Goal: Information Seeking & Learning: Learn about a topic

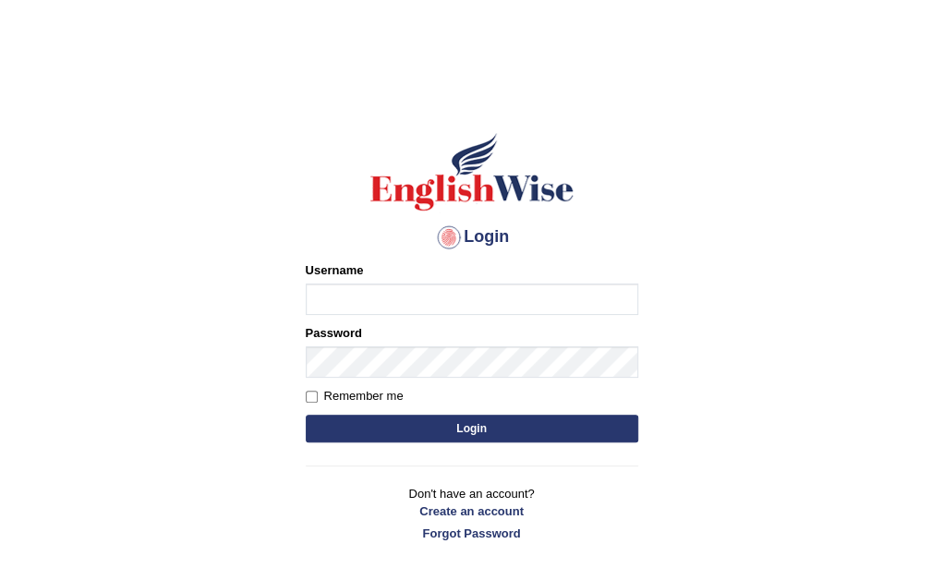
type input "Nomz1986"
click at [428, 426] on button "Login" at bounding box center [472, 429] width 332 height 28
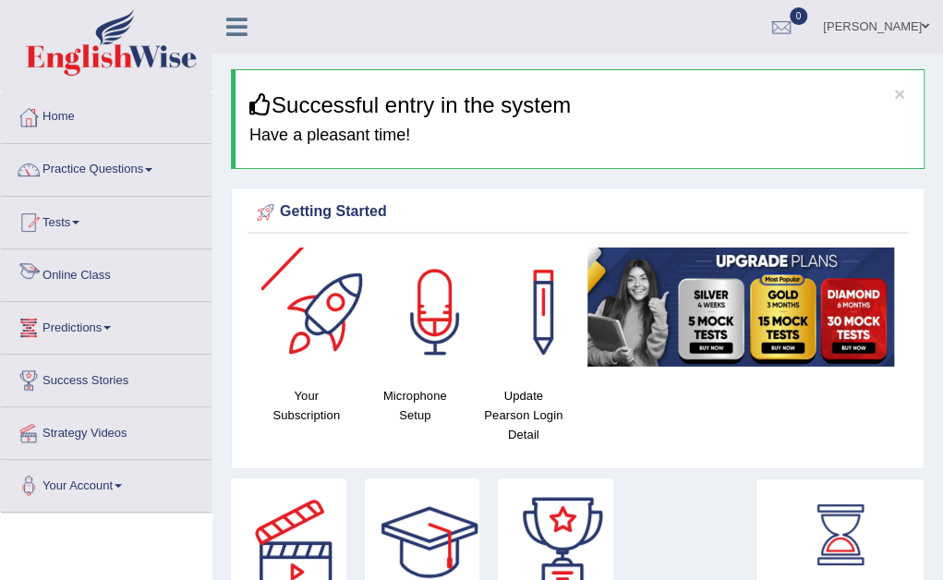
click at [103, 271] on link "Online Class" at bounding box center [106, 272] width 211 height 46
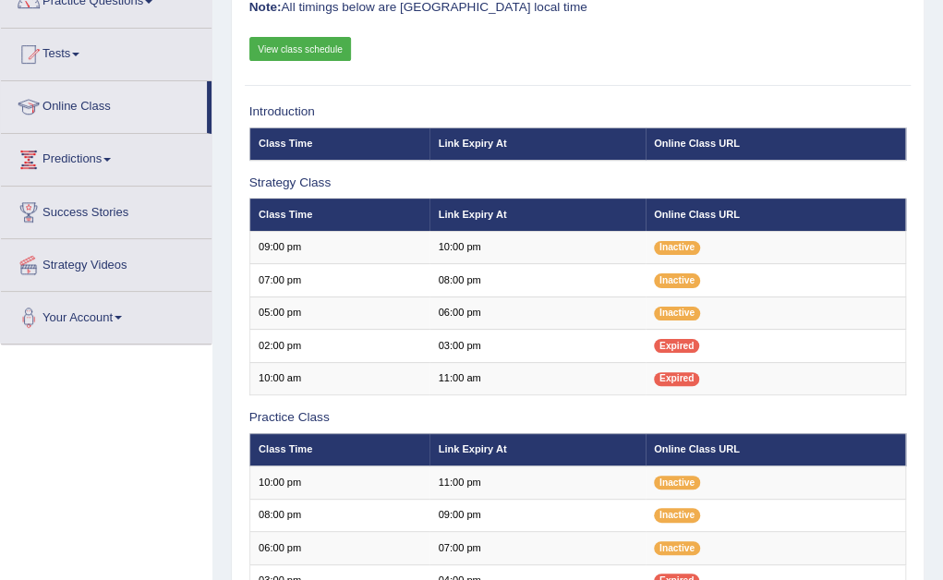
scroll to position [185, 0]
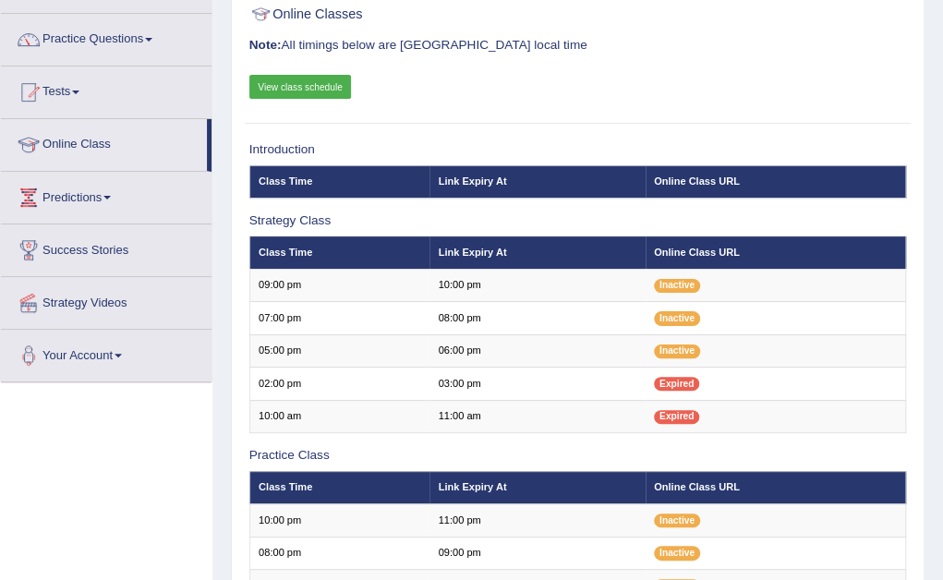
scroll to position [120, 0]
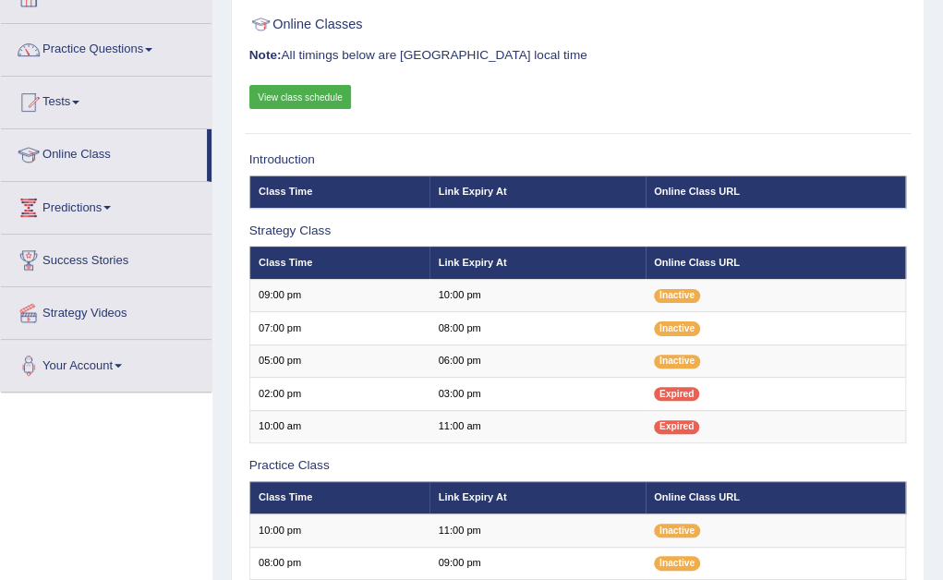
click at [919, 14] on div "Online Classes Note: All timings below are Melbourne local time View class sche…" at bounding box center [577, 460] width 693 height 922
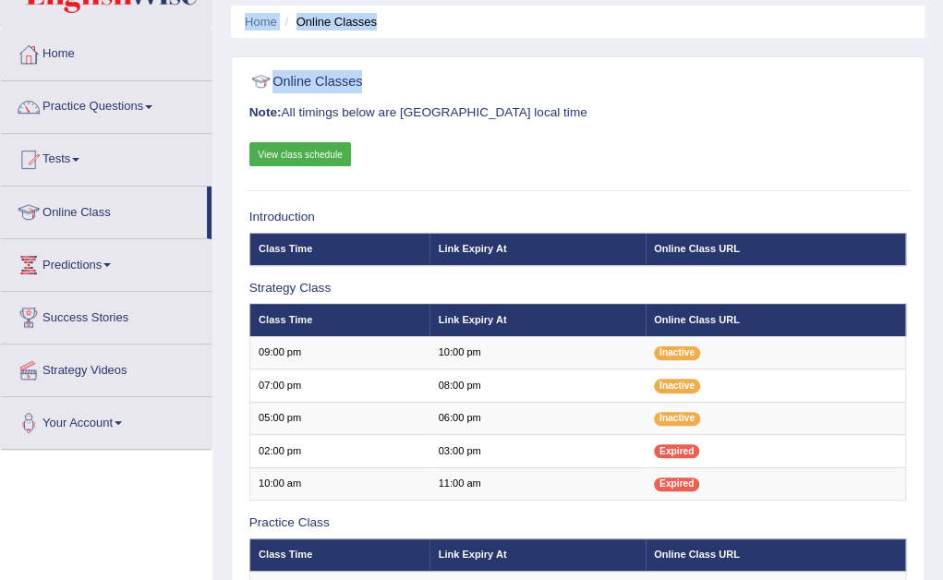
scroll to position [41, 0]
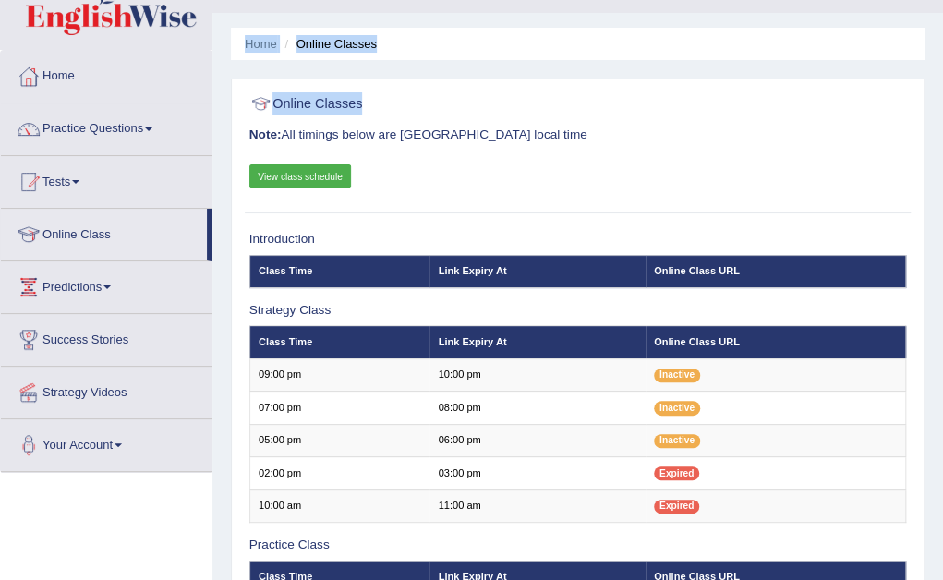
drag, startPoint x: 919, startPoint y: 14, endPoint x: 955, endPoint y: 8, distance: 36.4
click at [942, 8] on html "Toggle navigation Home Practice Questions Speaking Practice Read Aloud Repeat S…" at bounding box center [471, 249] width 943 height 580
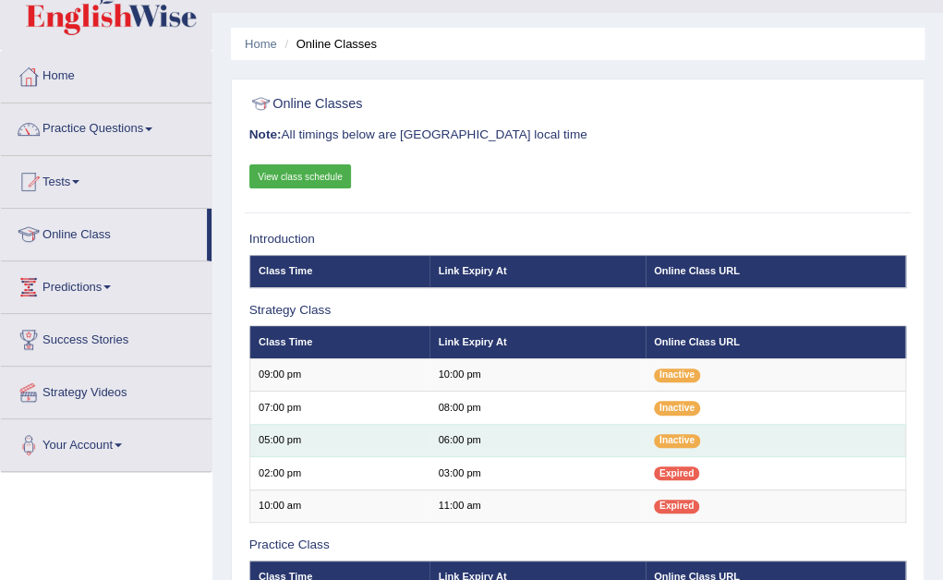
click at [817, 444] on td "Inactive" at bounding box center [775, 440] width 260 height 32
click at [506, 437] on td "06:00 pm" at bounding box center [536, 440] width 215 height 32
click at [684, 444] on span "Inactive" at bounding box center [677, 441] width 46 height 14
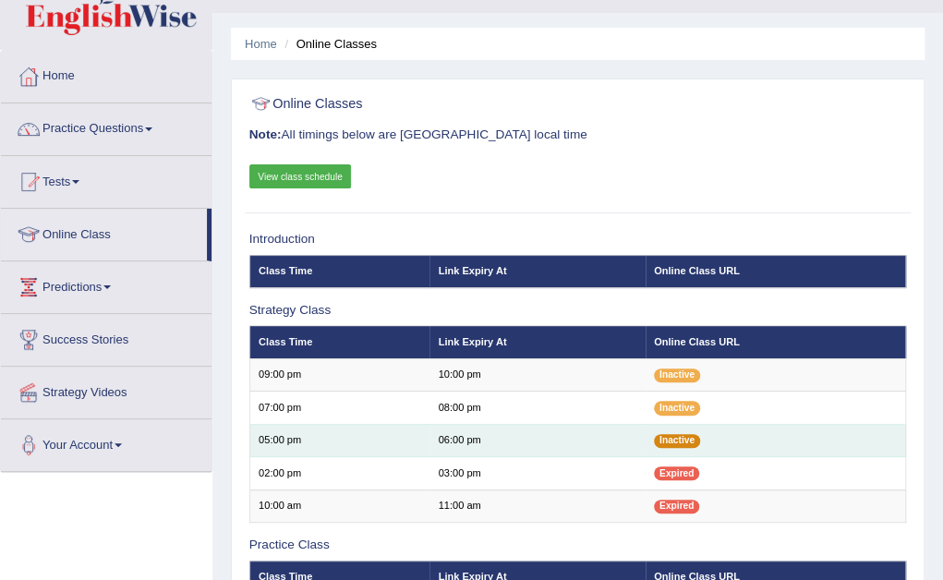
click at [684, 444] on span "Inactive" at bounding box center [677, 441] width 46 height 14
click at [737, 450] on td "Inactive" at bounding box center [775, 440] width 260 height 32
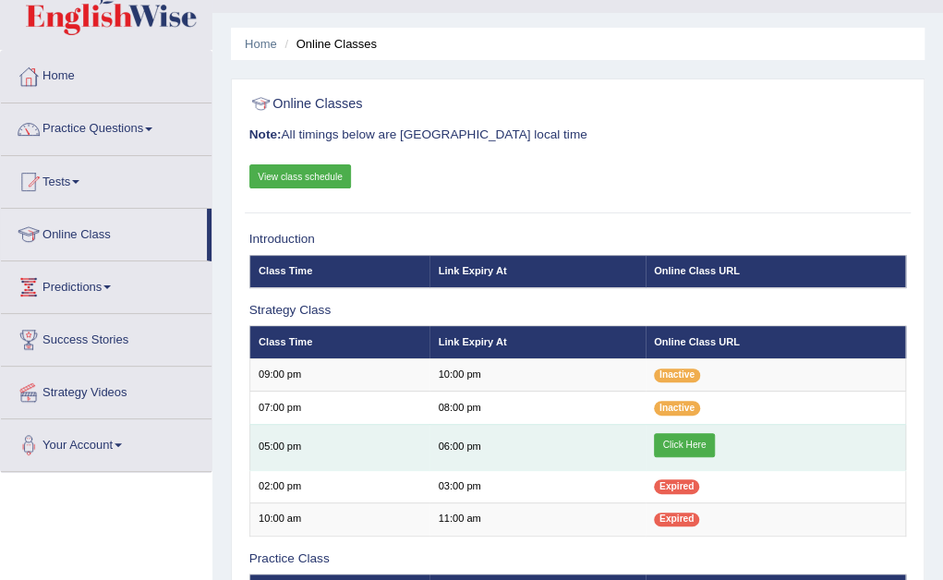
click at [678, 442] on link "Click Here" at bounding box center [684, 445] width 61 height 24
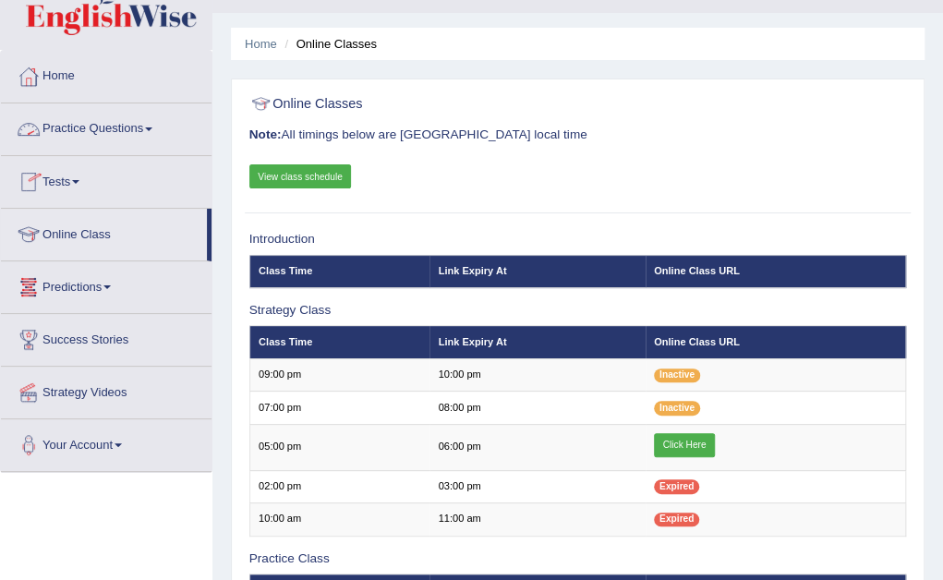
click at [152, 128] on span at bounding box center [148, 129] width 7 height 4
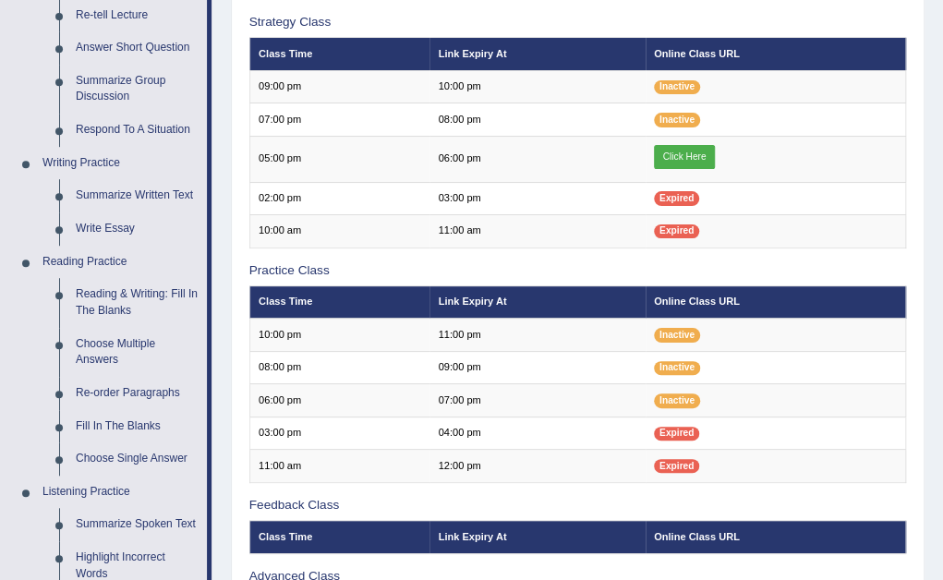
scroll to position [336, 0]
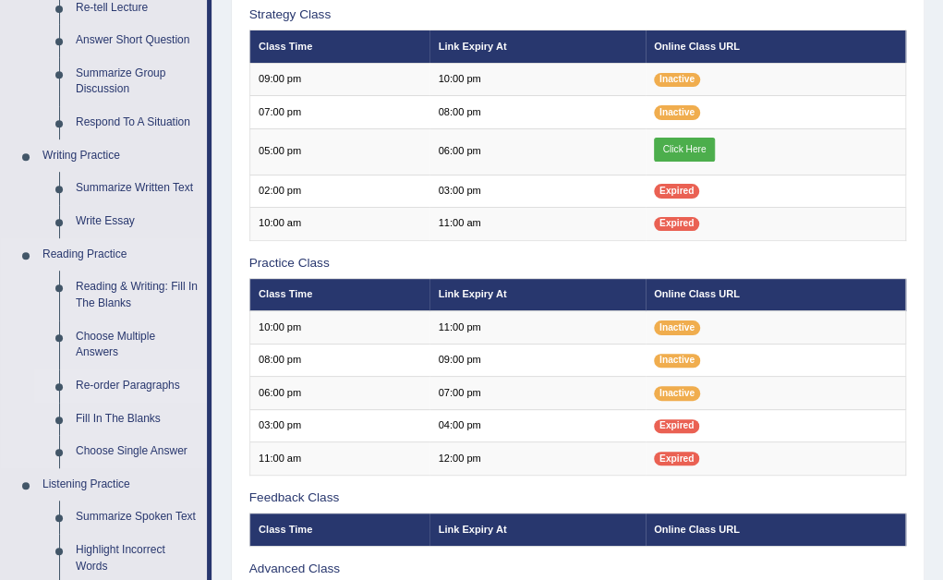
click at [120, 383] on link "Re-order Paragraphs" at bounding box center [136, 385] width 139 height 33
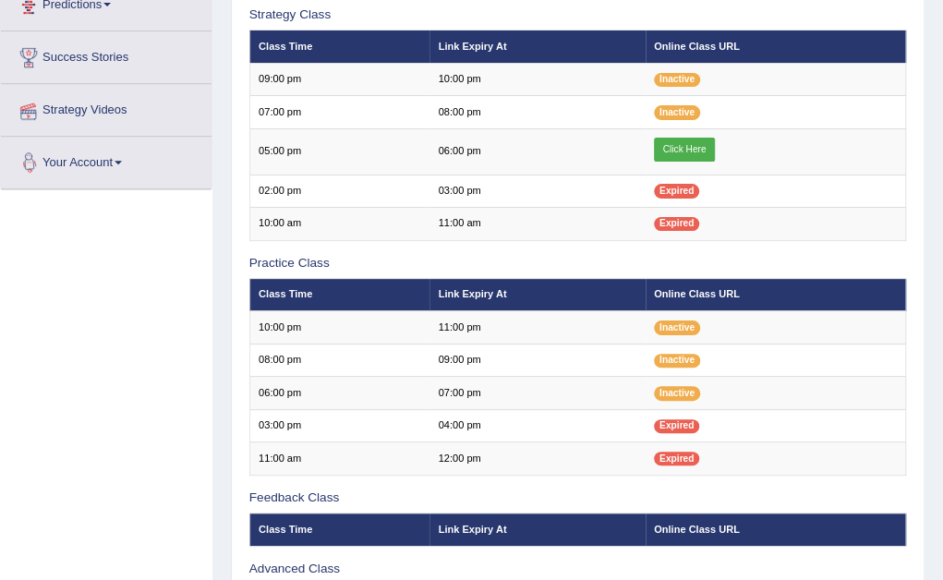
scroll to position [517, 0]
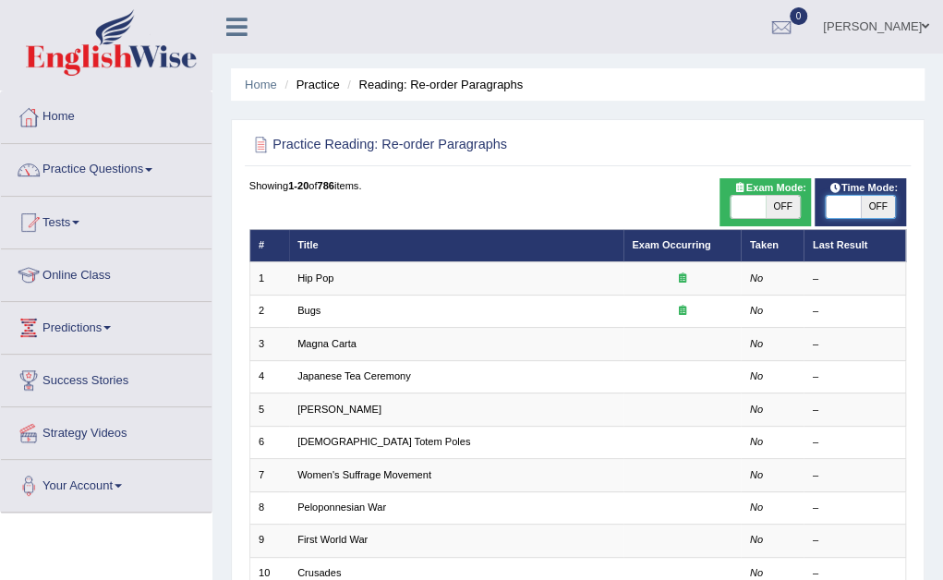
click at [828, 206] on span at bounding box center [842, 207] width 34 height 22
checkbox input "true"
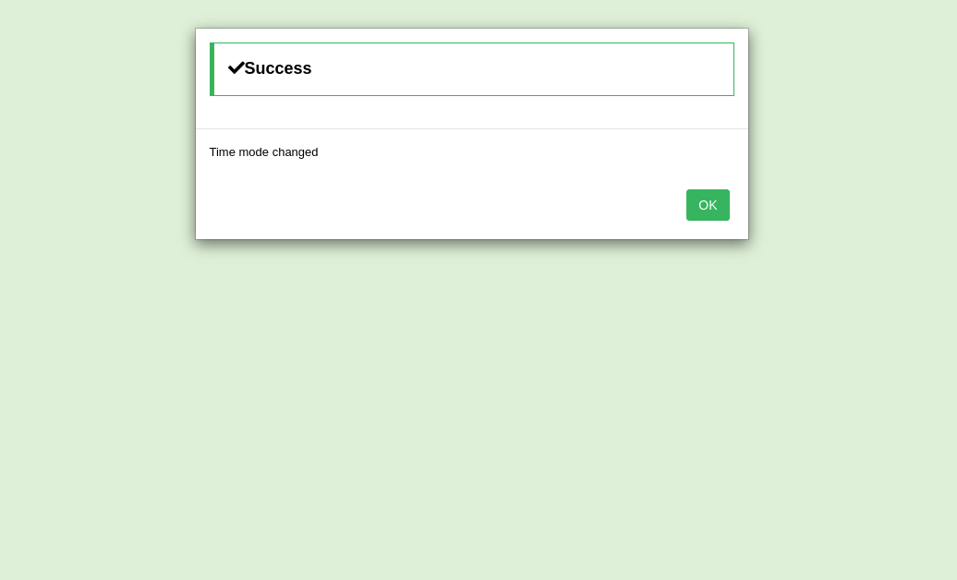
click at [699, 210] on button "OK" at bounding box center [707, 204] width 42 height 31
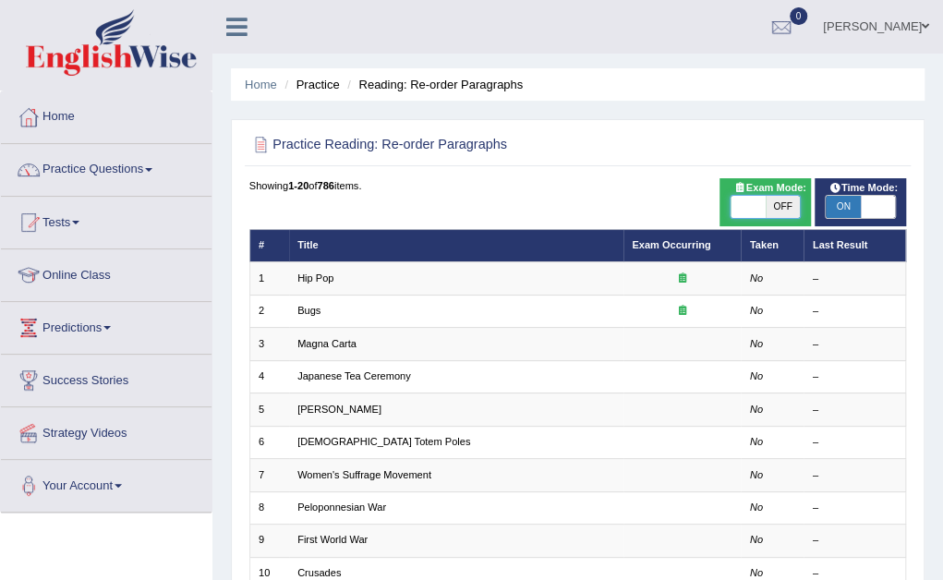
click at [752, 206] on span at bounding box center [747, 207] width 34 height 22
checkbox input "true"
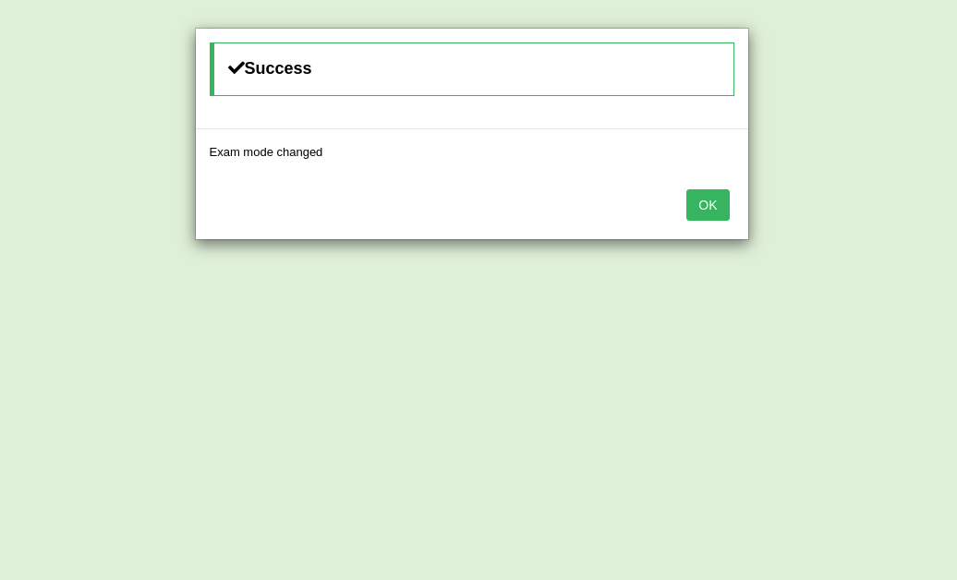
click at [702, 203] on button "OK" at bounding box center [707, 204] width 42 height 31
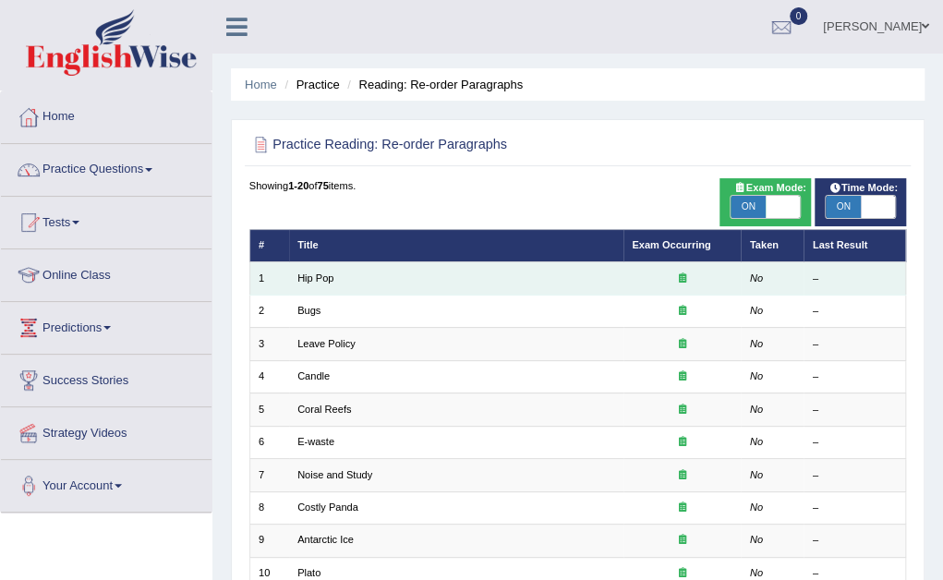
click at [400, 276] on td "Hip Pop" at bounding box center [456, 278] width 334 height 32
click at [305, 276] on link "Hip Pop" at bounding box center [315, 277] width 36 height 11
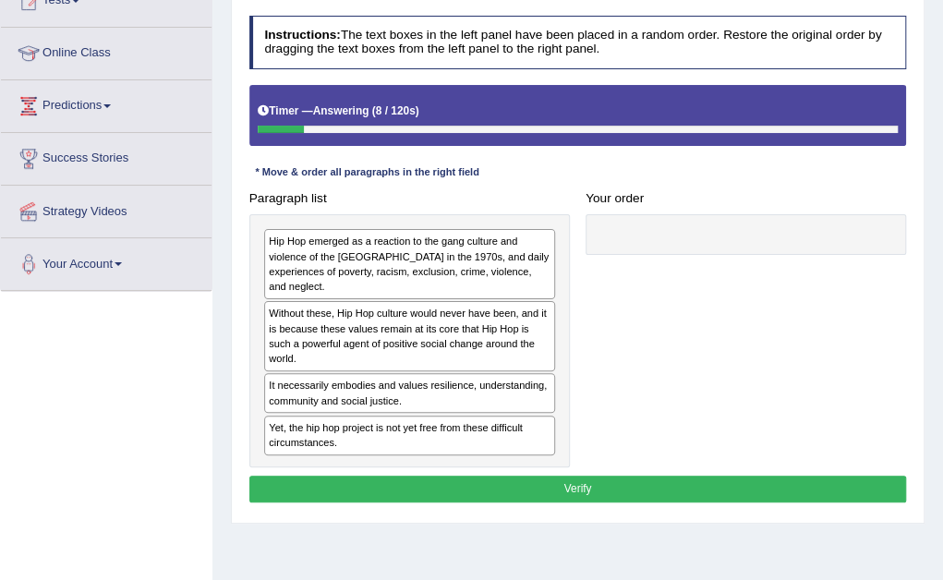
scroll to position [222, 0]
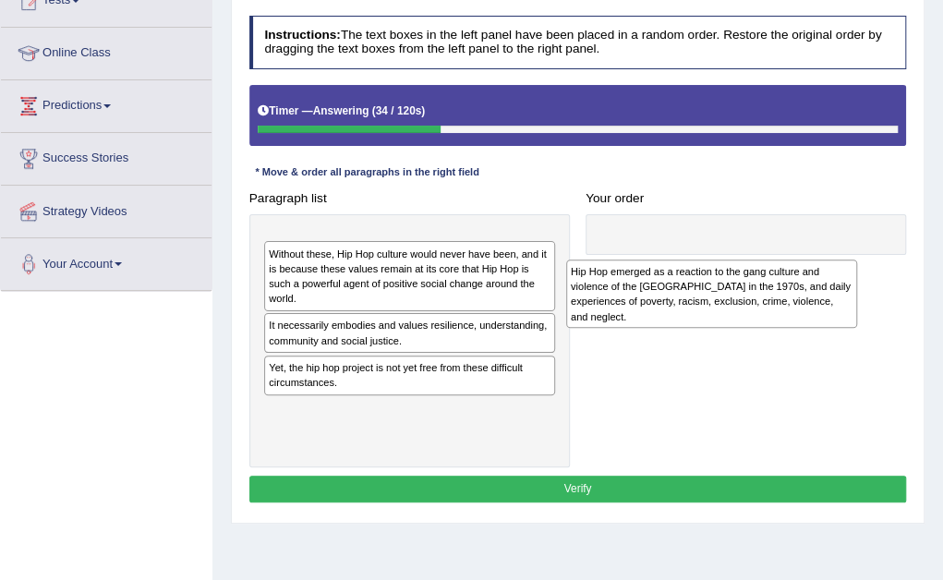
drag, startPoint x: 453, startPoint y: 276, endPoint x: 834, endPoint y: 318, distance: 382.7
click at [834, 318] on div "Hip Hop emerged as a reaction to the gang culture and violence of the South Bro…" at bounding box center [712, 293] width 292 height 69
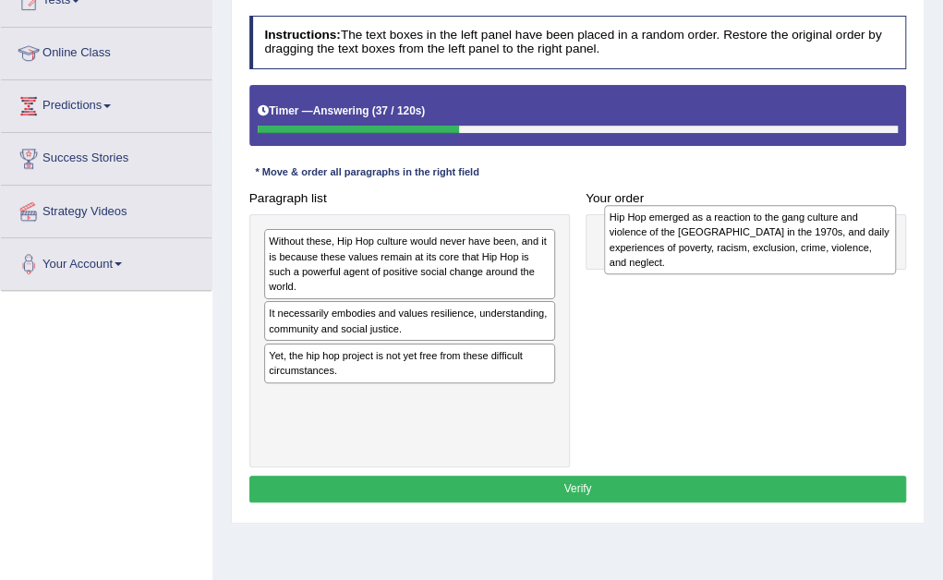
drag, startPoint x: 425, startPoint y: 259, endPoint x: 825, endPoint y: 239, distance: 400.3
click at [825, 239] on div "Hip Hop emerged as a reaction to the gang culture and violence of the South Bro…" at bounding box center [750, 239] width 292 height 69
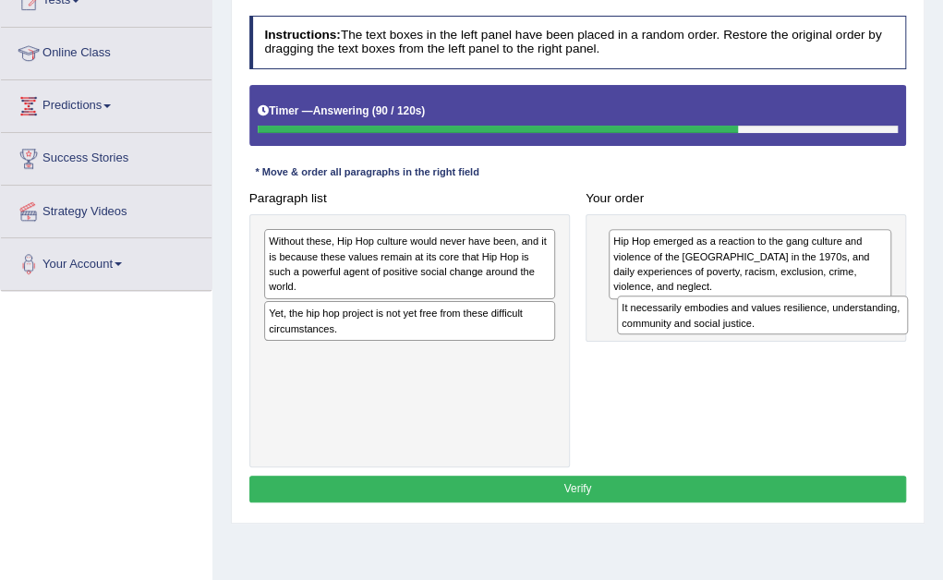
drag, startPoint x: 340, startPoint y: 320, endPoint x: 765, endPoint y: 339, distance: 425.1
click at [765, 339] on div "Paragraph list Without these, Hip Hop culture would never have been, and it is …" at bounding box center [577, 326] width 673 height 283
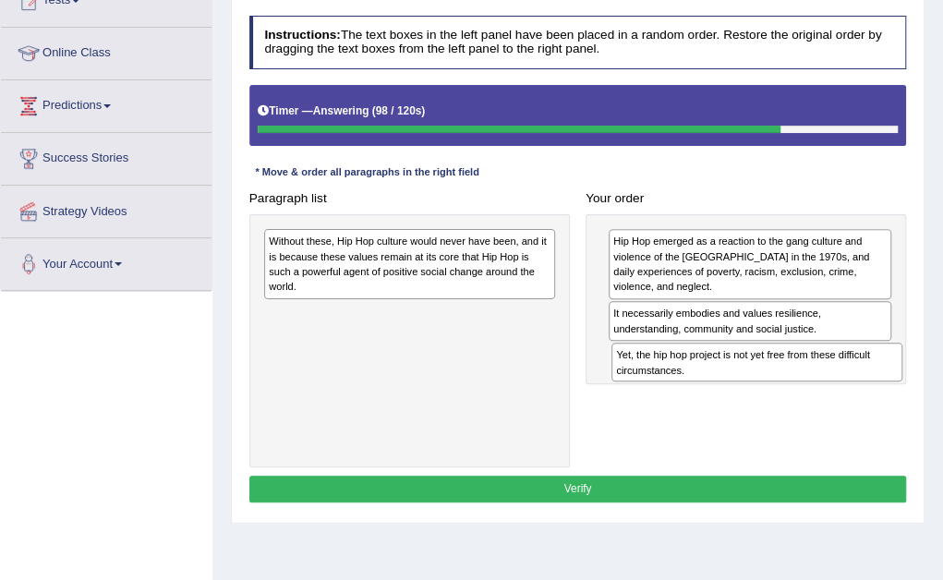
drag, startPoint x: 413, startPoint y: 317, endPoint x: 837, endPoint y: 383, distance: 429.9
click at [837, 383] on div "Paragraph list Without these, Hip Hop culture would never have been, and it is …" at bounding box center [577, 326] width 673 height 283
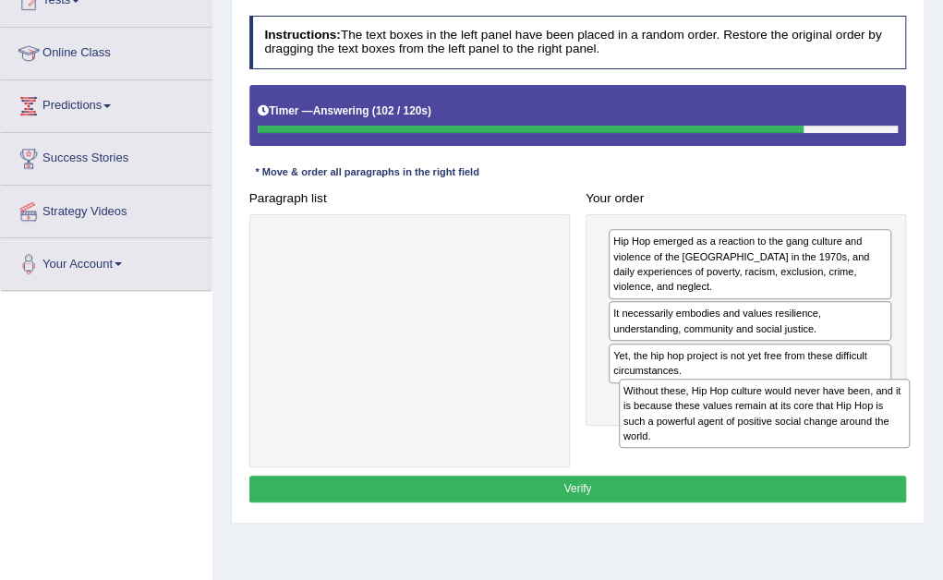
drag, startPoint x: 432, startPoint y: 260, endPoint x: 853, endPoint y: 444, distance: 459.4
click at [853, 444] on div "Without these, Hip Hop culture would never have been, and it is because these v…" at bounding box center [765, 413] width 292 height 69
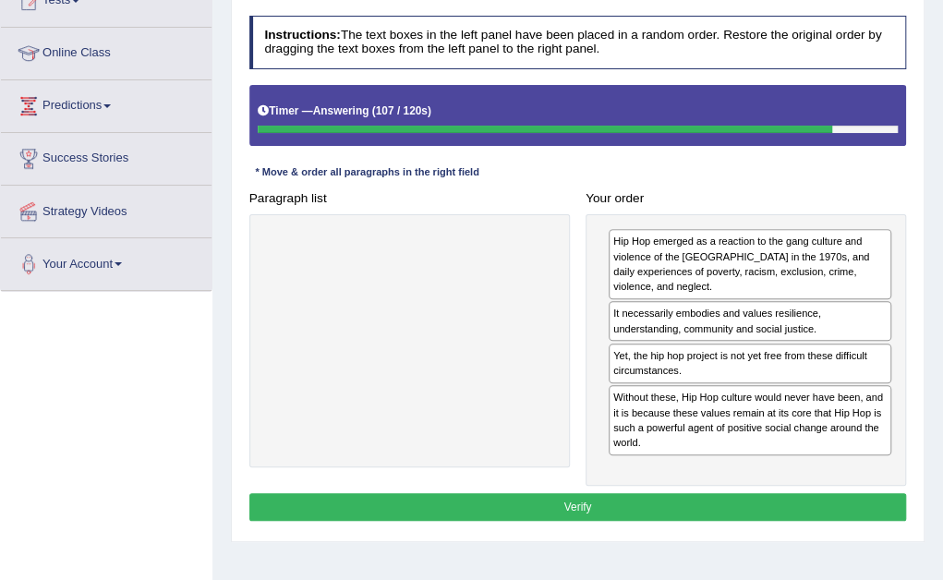
click at [637, 501] on button "Verify" at bounding box center [577, 506] width 657 height 27
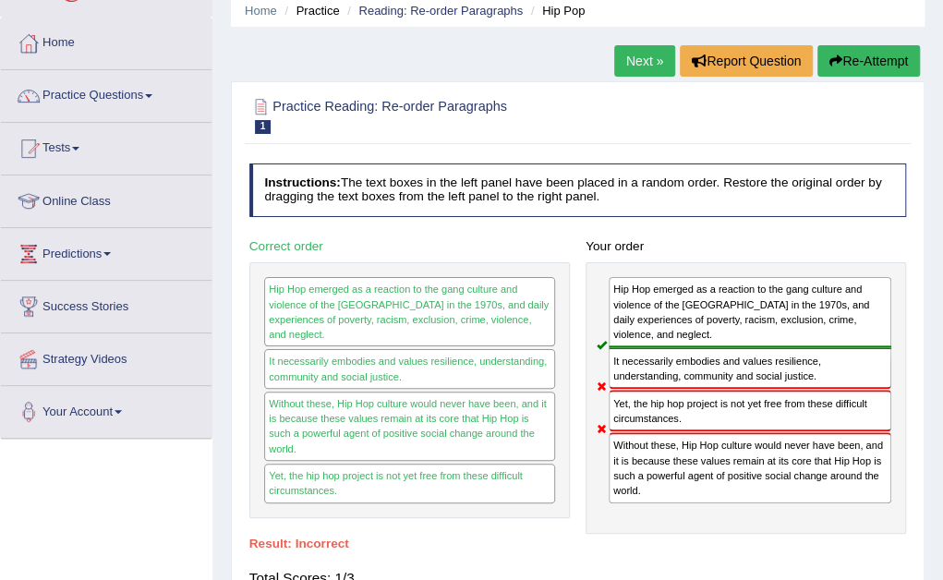
scroll to position [37, 0]
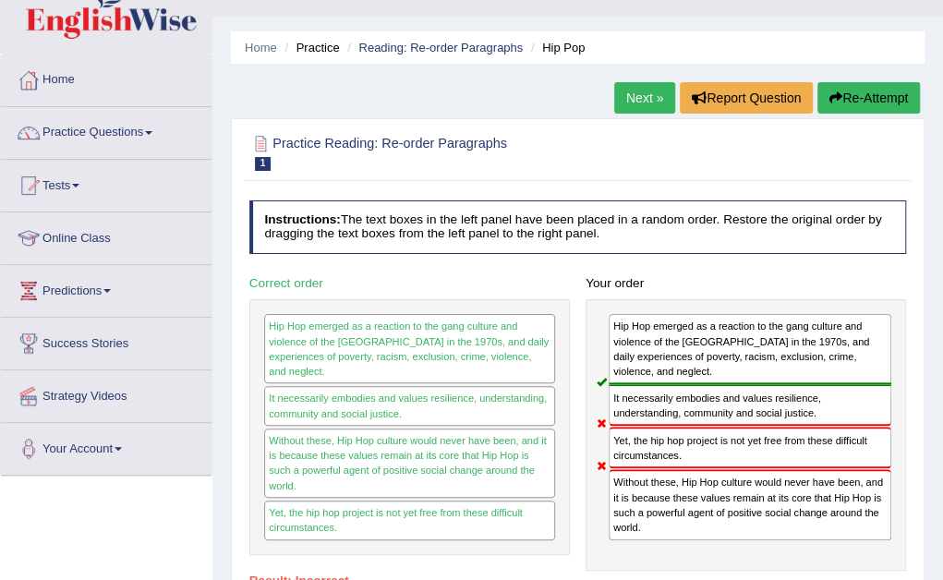
click at [633, 92] on link "Next »" at bounding box center [644, 97] width 61 height 31
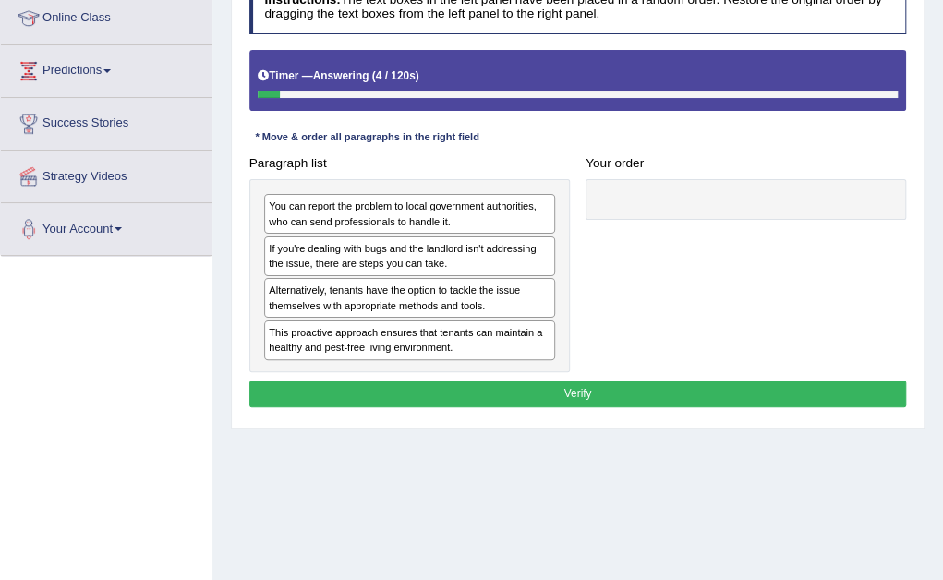
scroll to position [259, 0]
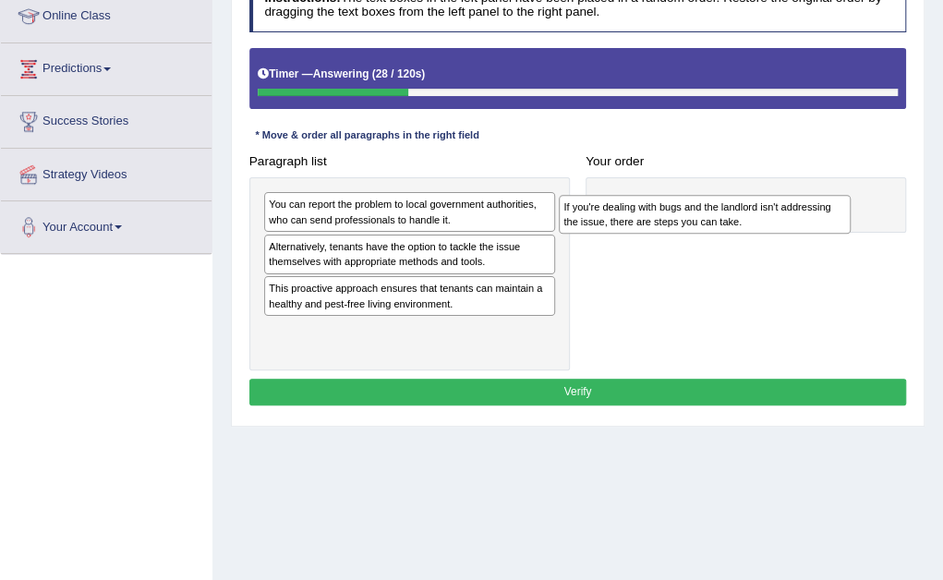
drag, startPoint x: 353, startPoint y: 263, endPoint x: 704, endPoint y: 233, distance: 352.2
click at [704, 233] on div "Paragraph list You can report the problem to local government authorities, who …" at bounding box center [577, 259] width 673 height 223
click at [704, 233] on div at bounding box center [745, 204] width 320 height 55
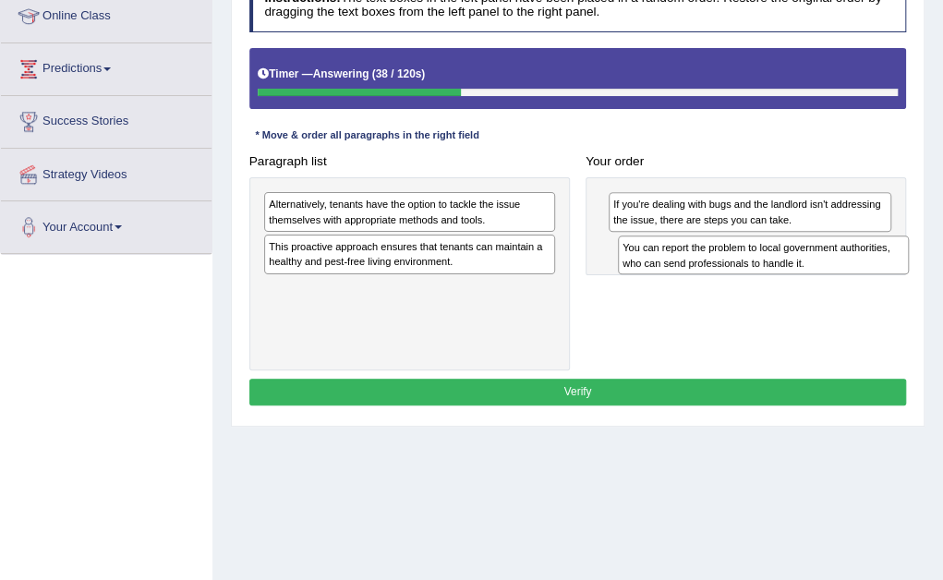
drag, startPoint x: 396, startPoint y: 199, endPoint x: 817, endPoint y: 256, distance: 424.9
click at [817, 256] on div "You can report the problem to local government authorities, who can send profes…" at bounding box center [764, 254] width 292 height 39
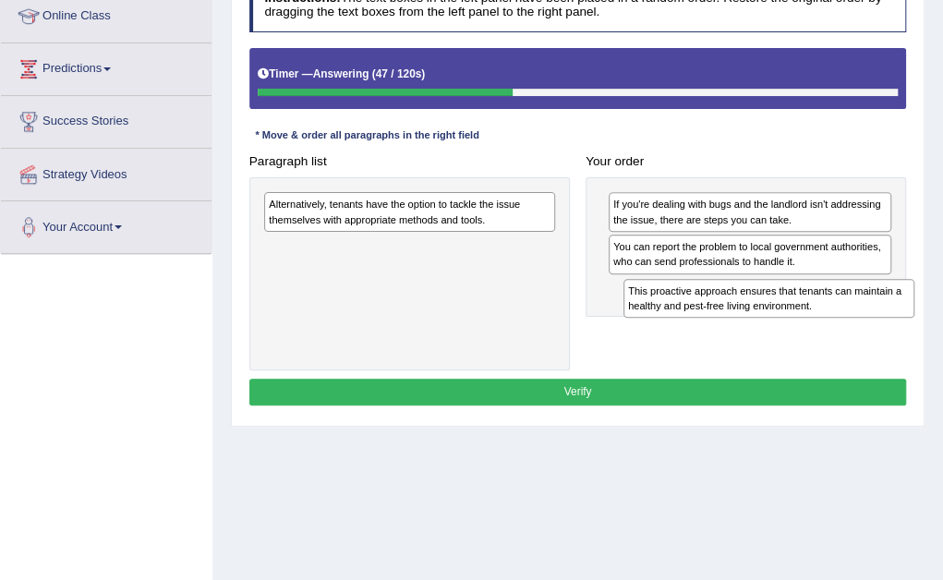
drag, startPoint x: 426, startPoint y: 252, endPoint x: 853, endPoint y: 320, distance: 432.9
click at [853, 320] on div "Paragraph list Alternatively, tenants have the option to tackle the issue thems…" at bounding box center [577, 259] width 673 height 223
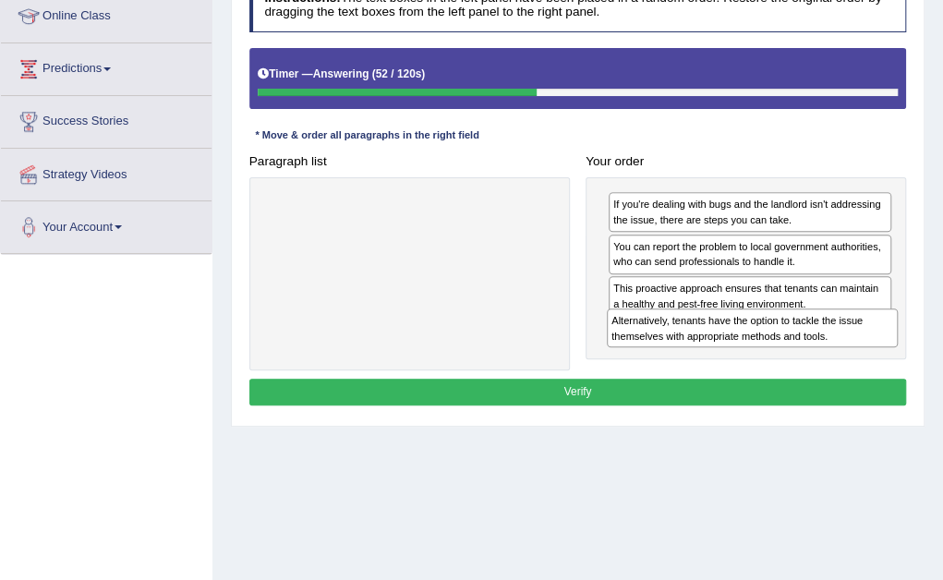
drag, startPoint x: 477, startPoint y: 211, endPoint x: 885, endPoint y: 355, distance: 432.2
click at [885, 355] on div "Paragraph list Alternatively, tenants have the option to tackle the issue thems…" at bounding box center [577, 259] width 673 height 223
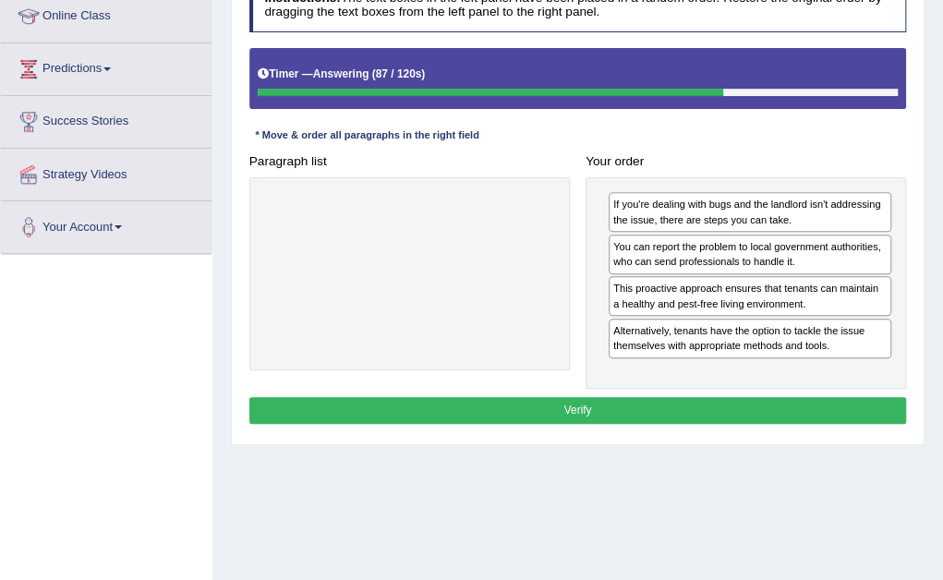
click at [822, 344] on div "Alternatively, tenants have the option to tackle the issue themselves with appr…" at bounding box center [749, 339] width 283 height 40
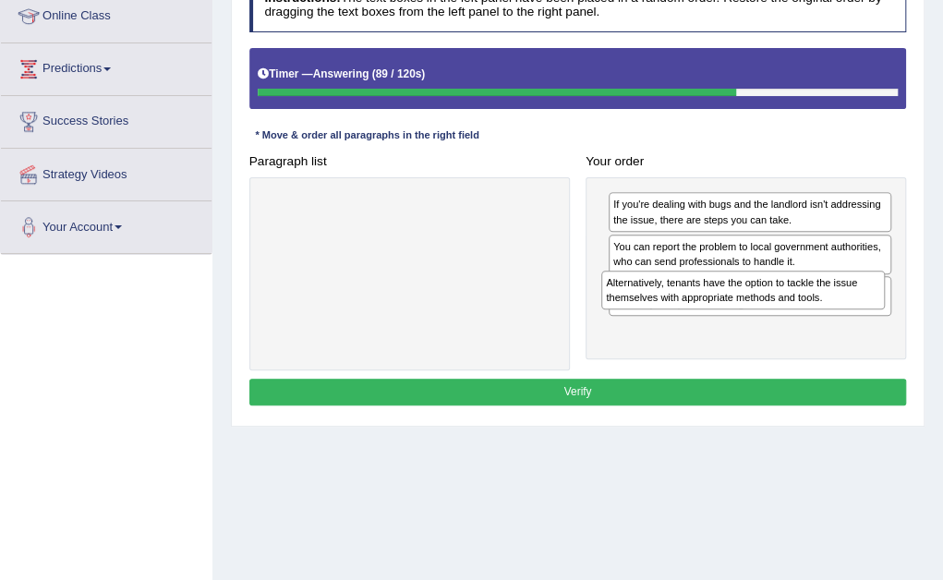
drag, startPoint x: 822, startPoint y: 344, endPoint x: 821, endPoint y: 325, distance: 19.4
click at [821, 325] on div "If you're dealing with bugs and the landlord isn't addressing the issue, there …" at bounding box center [745, 268] width 320 height 182
drag, startPoint x: 824, startPoint y: 335, endPoint x: 824, endPoint y: 303, distance: 32.3
click at [824, 303] on div "If you're dealing with bugs and the landlord isn't addressing the issue, there …" at bounding box center [745, 268] width 320 height 182
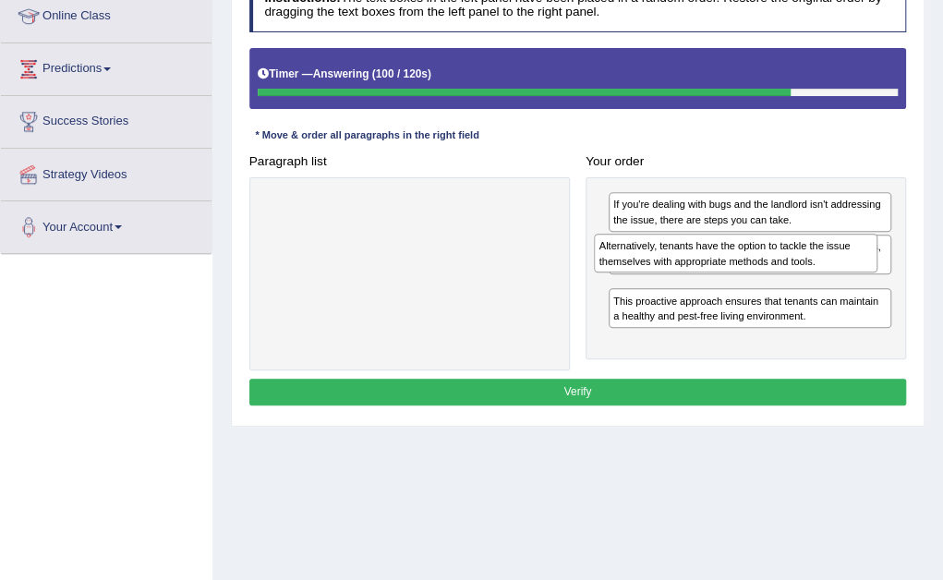
drag, startPoint x: 833, startPoint y: 329, endPoint x: 822, endPoint y: 261, distance: 68.3
click at [822, 261] on div "Alternatively, tenants have the option to tackle the issue themselves with appr…" at bounding box center [735, 253] width 283 height 39
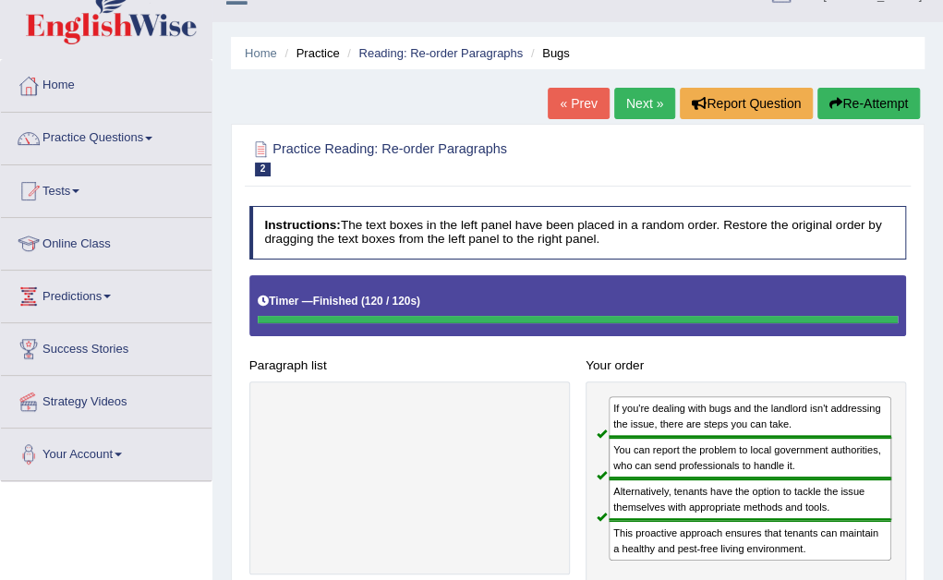
scroll to position [0, 0]
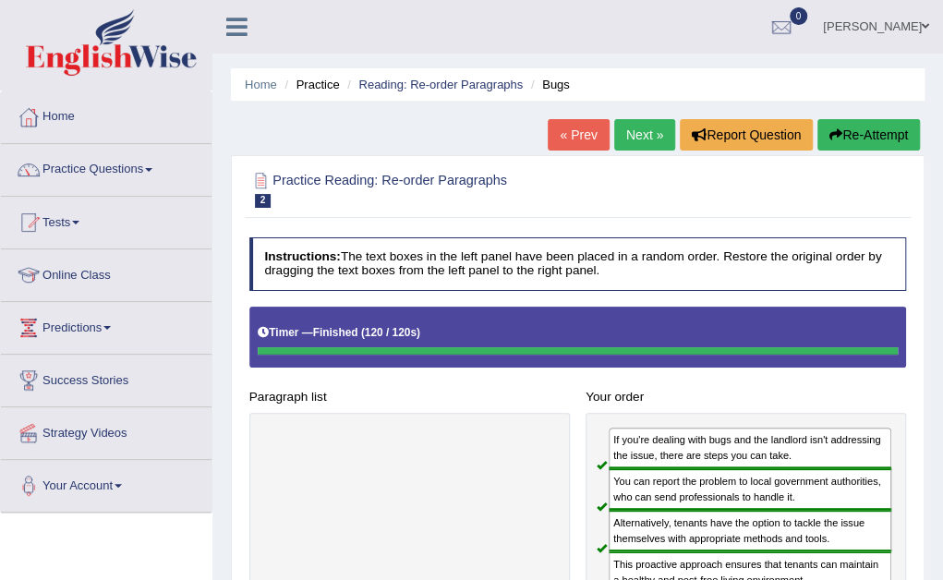
click at [624, 135] on link "Next »" at bounding box center [644, 134] width 61 height 31
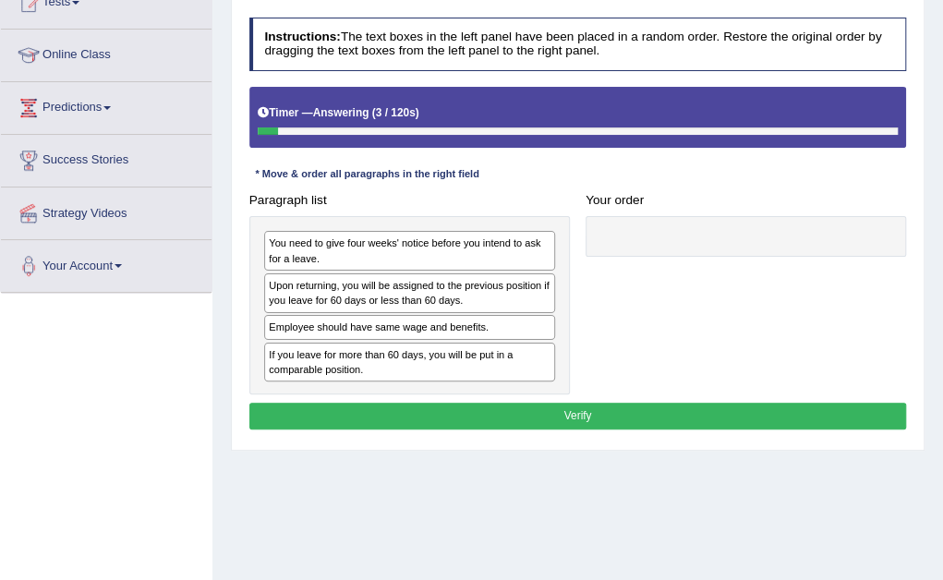
scroll to position [222, 0]
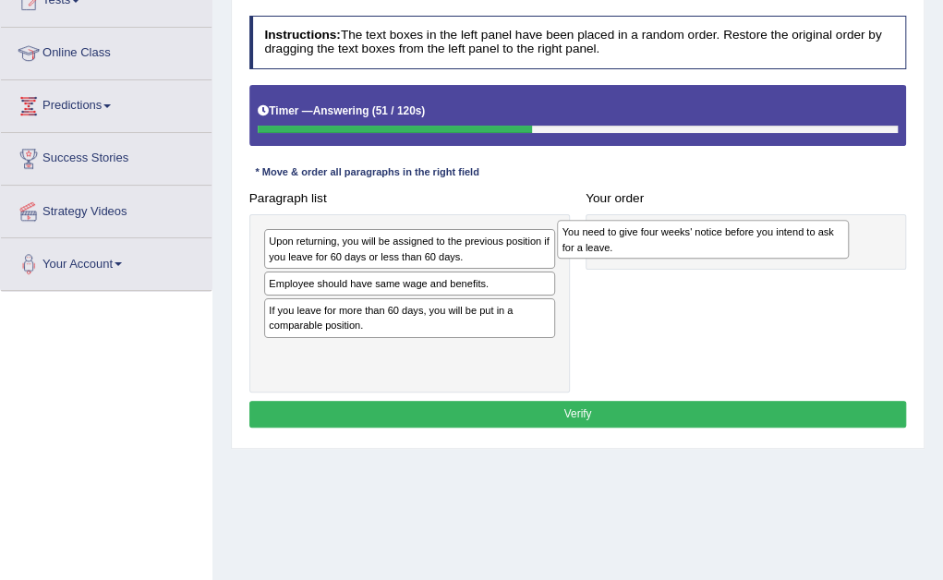
drag, startPoint x: 476, startPoint y: 247, endPoint x: 848, endPoint y: 247, distance: 371.2
click at [848, 247] on div "You need to give four weeks' notice before you intend to ask for a leave." at bounding box center [703, 239] width 292 height 39
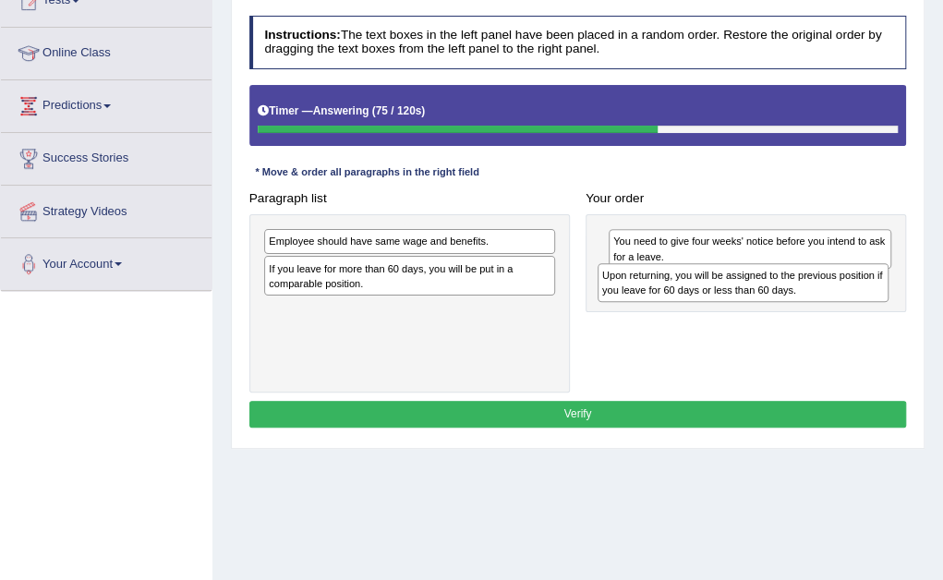
drag, startPoint x: 513, startPoint y: 252, endPoint x: 909, endPoint y: 300, distance: 399.0
click at [909, 300] on div "Paragraph list Upon returning, you will be assigned to the previous position if…" at bounding box center [577, 289] width 673 height 208
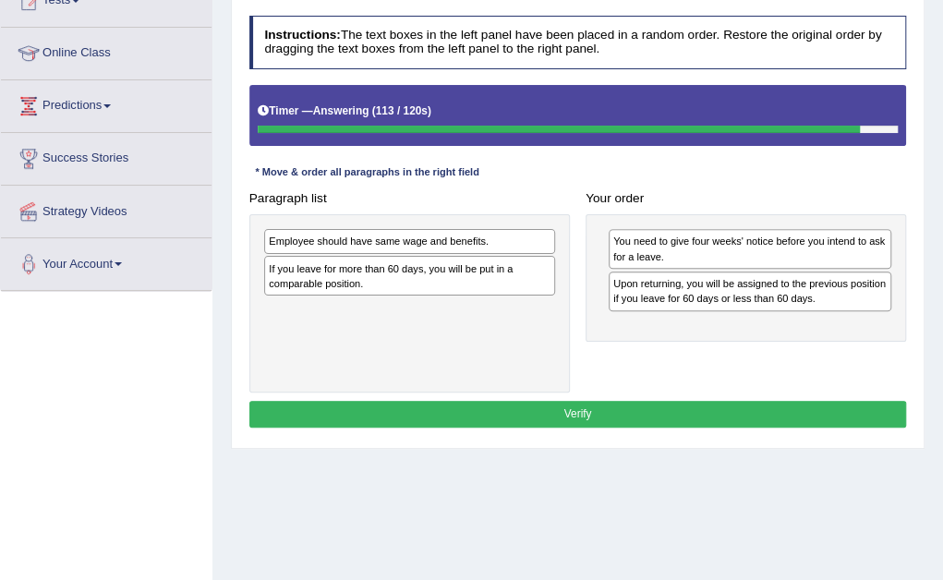
click at [445, 239] on div "Employee should have same wage and benefits." at bounding box center [409, 241] width 291 height 25
click at [432, 279] on div "If you leave for more than 60 days, you will be put in a comparable position." at bounding box center [409, 276] width 291 height 40
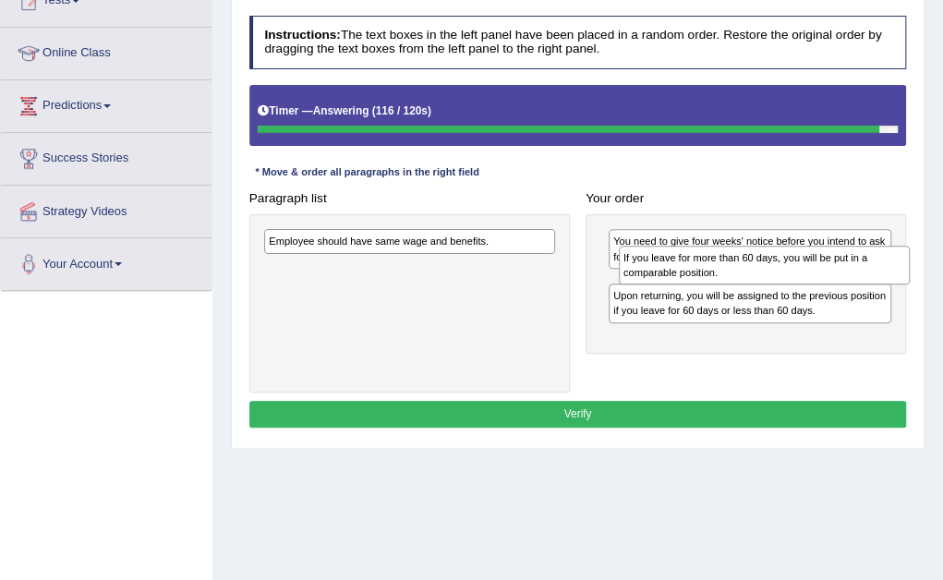
drag, startPoint x: 432, startPoint y: 279, endPoint x: 861, endPoint y: 283, distance: 428.5
click at [861, 283] on div "If you leave for more than 60 days, you will be put in a comparable position." at bounding box center [765, 265] width 292 height 39
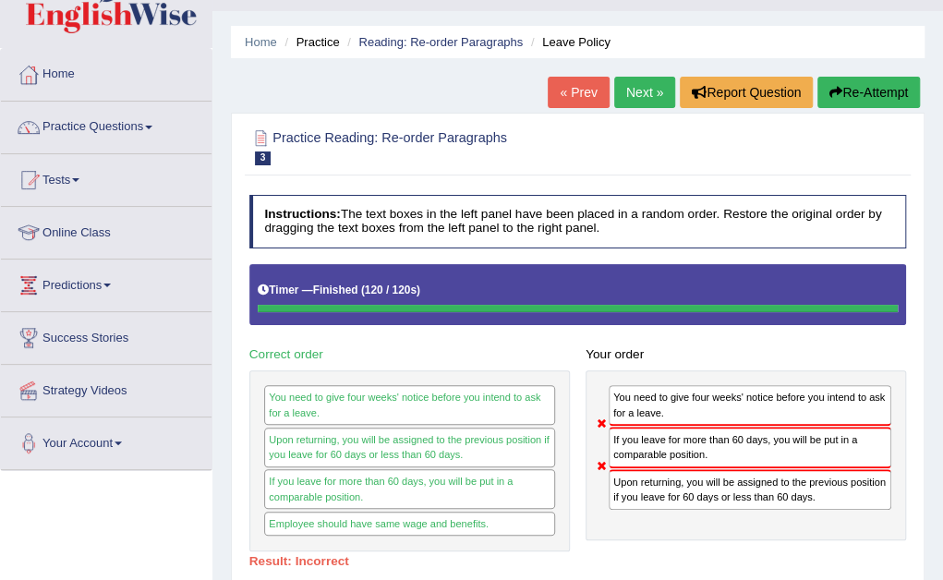
scroll to position [37, 0]
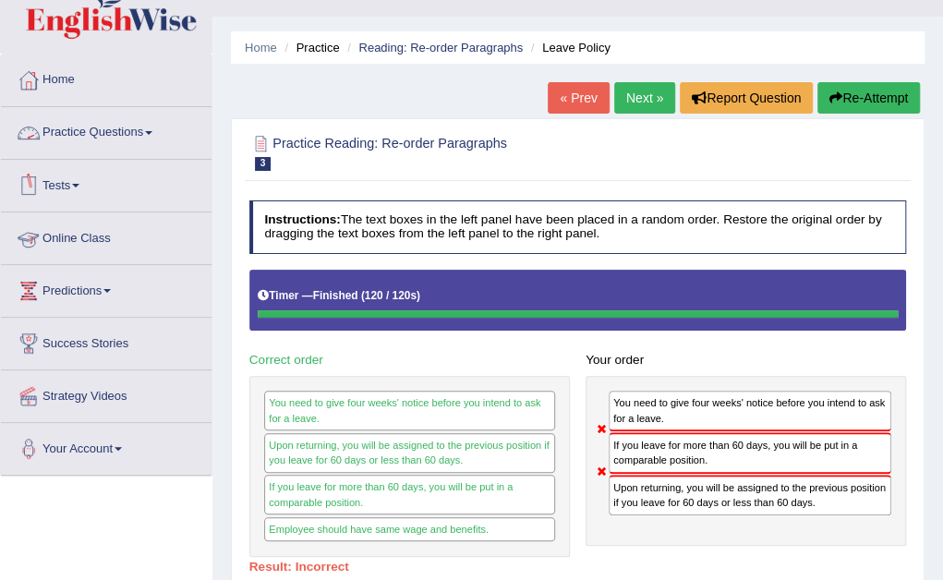
click at [146, 237] on link "Online Class" at bounding box center [106, 235] width 211 height 46
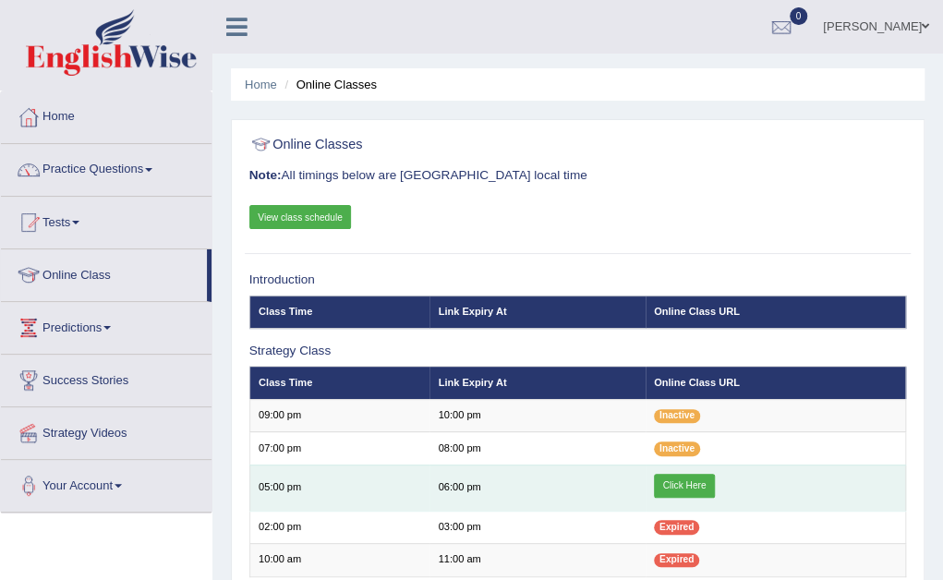
click at [694, 485] on link "Click Here" at bounding box center [684, 486] width 61 height 24
